Goal: Check status: Check status

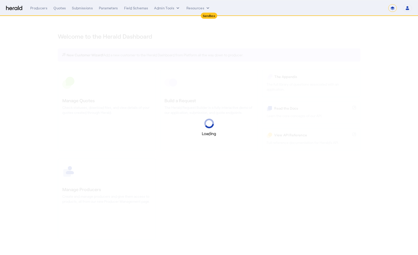
select select "*******"
select select "pfm_2v8p_herald_api"
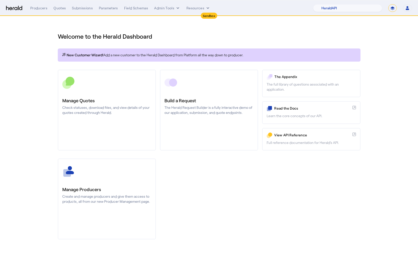
click at [57, 4] on div "Producers Quotes Submissions Parameters Field Schemas Admin Tools Resources 1Fo…" at bounding box center [221, 8] width 382 height 8
click at [51, 10] on div "Producers Quotes Submissions Parameters Field Schemas Admin Tools Resources" at bounding box center [171, 8] width 283 height 5
click at [55, 8] on div "Quotes" at bounding box center [59, 8] width 12 height 5
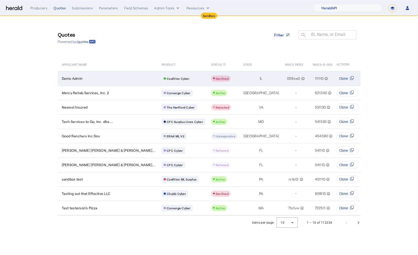
click at [79, 81] on span "Demo Admin" at bounding box center [72, 78] width 21 height 5
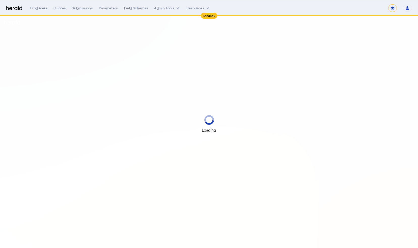
select select "*******"
select select "pfm_2v8p_herald_api"
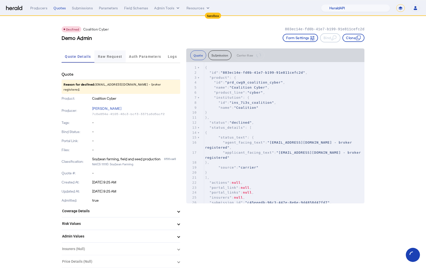
click at [119, 59] on span "Raw Request" at bounding box center [110, 56] width 24 height 12
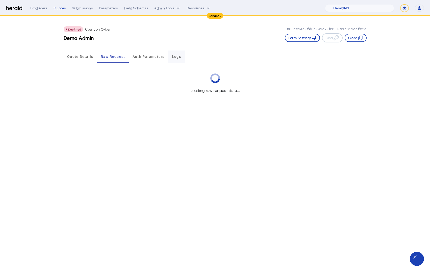
click at [178, 58] on span "Logs" at bounding box center [176, 57] width 9 height 4
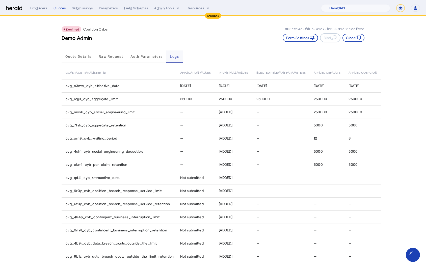
click at [175, 58] on span "Logs" at bounding box center [174, 57] width 9 height 4
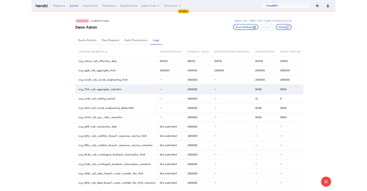
scroll to position [114, 0]
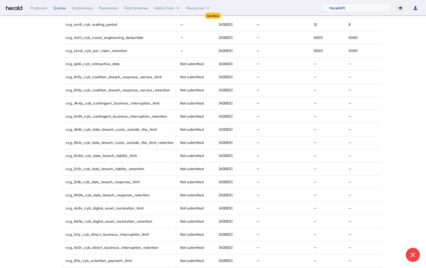
click at [403, 130] on app-quote-details "Declined Coalition Cyber 803ec14e-fd0b-41e7-b199-91e811cefc2d Demo Admin Form S…" at bounding box center [213, 229] width 426 height 654
